Goal: Task Accomplishment & Management: Manage account settings

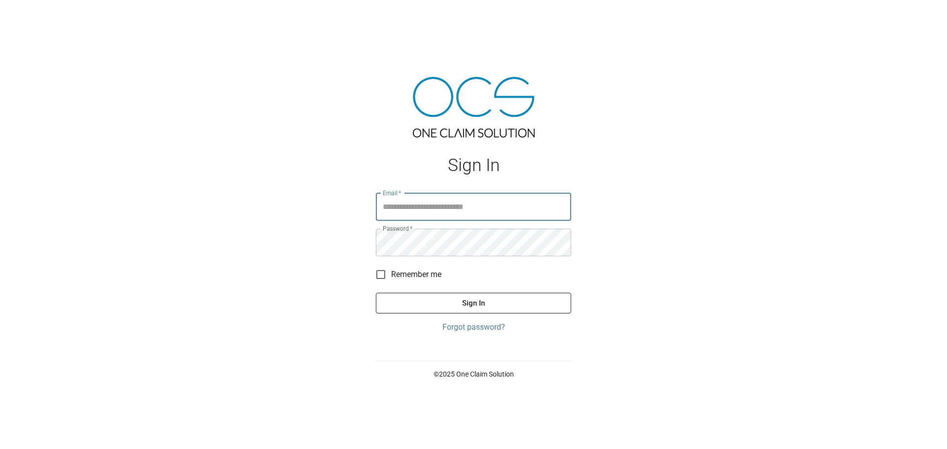
type input "**********"
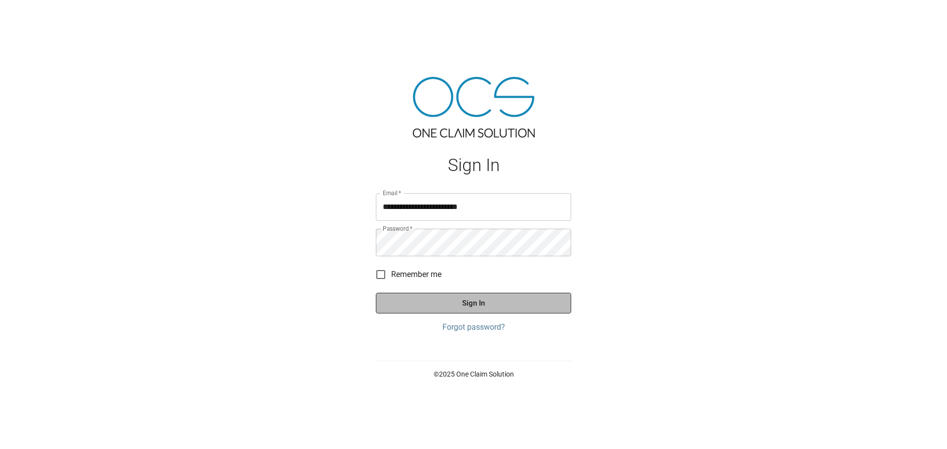
click at [467, 301] on button "Sign In" at bounding box center [473, 303] width 195 height 21
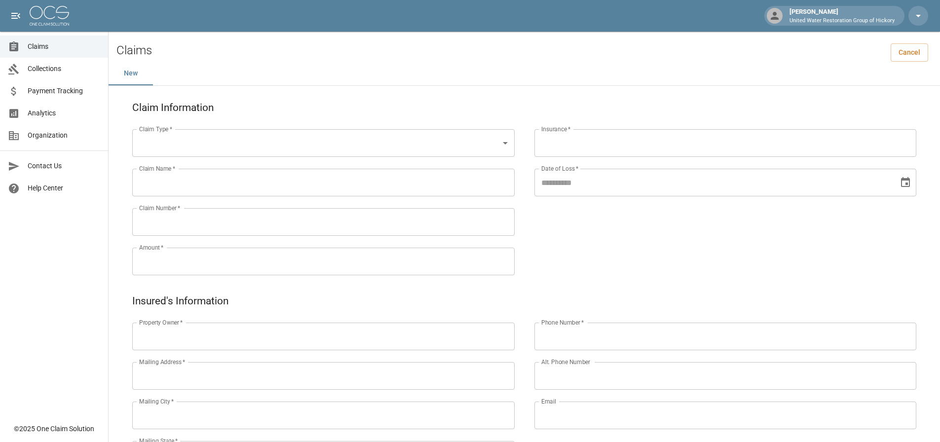
click at [38, 41] on span "Claims" at bounding box center [64, 46] width 73 height 10
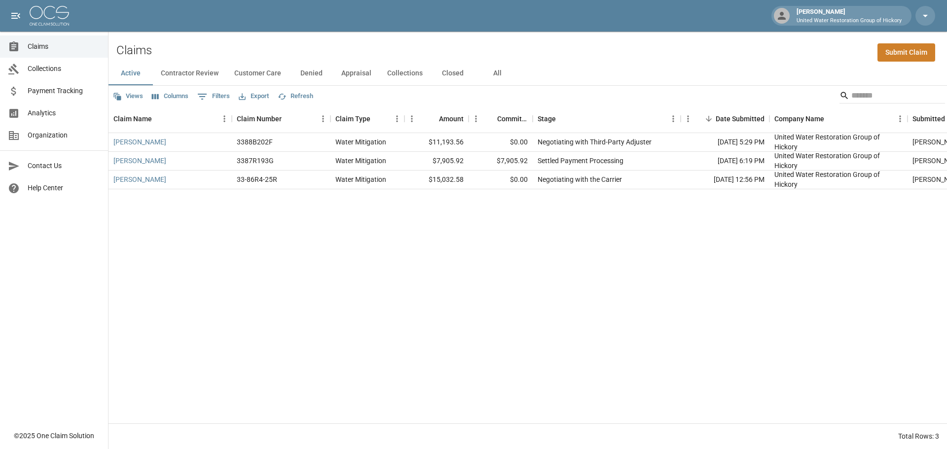
click at [573, 55] on div "Claims Submit Claim" at bounding box center [528, 47] width 839 height 30
click at [573, 51] on div "Claims Submit Claim" at bounding box center [528, 47] width 839 height 30
click at [675, 61] on div "Claims Submit Claim" at bounding box center [528, 47] width 839 height 30
click at [663, 87] on div "Views Columns 0 Filters Export Refresh" at bounding box center [528, 96] width 839 height 20
click at [607, 91] on div "Views Columns 0 Filters Export Refresh" at bounding box center [528, 96] width 839 height 20
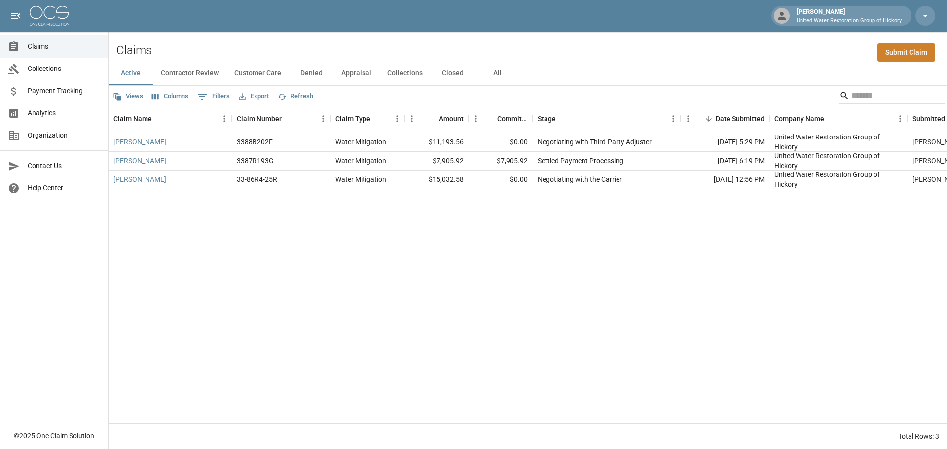
click at [489, 68] on button "All" at bounding box center [497, 74] width 44 height 24
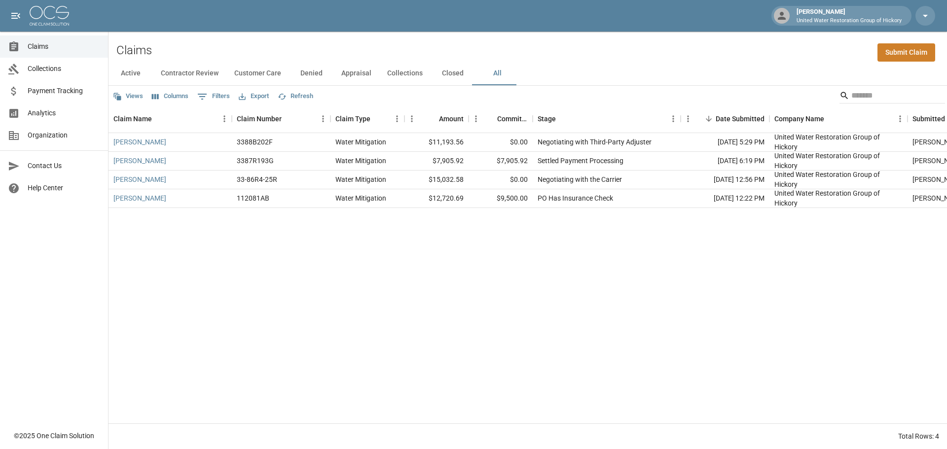
click at [528, 298] on div "[PERSON_NAME] 3388B202F Water Mitigation $11,193.56 $0.00 Negotiating with Thir…" at bounding box center [570, 278] width 923 height 291
click at [596, 87] on div "Views Columns 0 Filters Export Refresh" at bounding box center [528, 96] width 839 height 20
click at [660, 87] on div "Views Columns 0 Filters Export Refresh" at bounding box center [528, 96] width 839 height 20
